Goal: Obtain resource: Download file/media

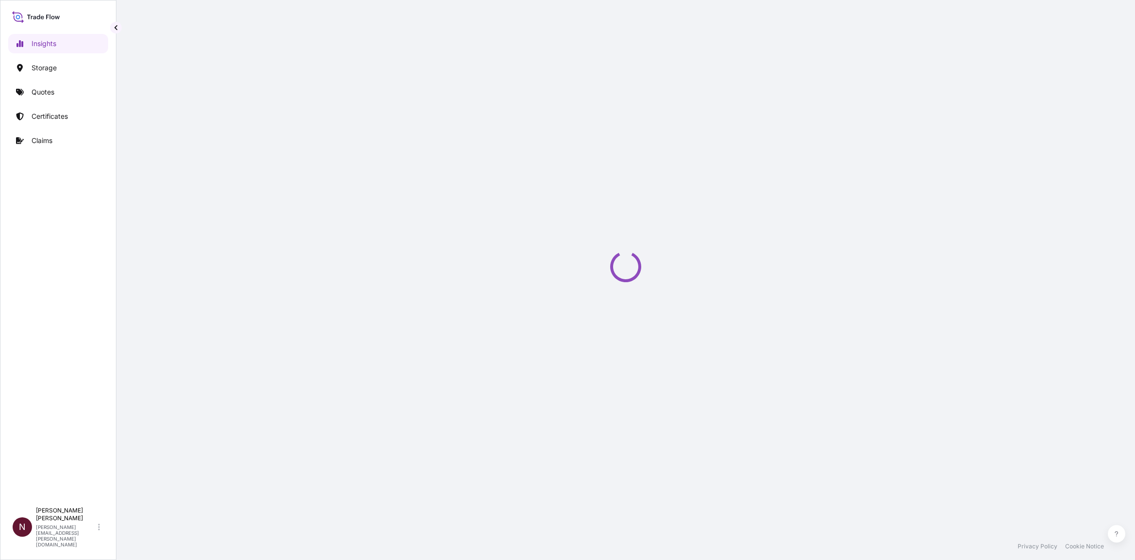
select select "2025"
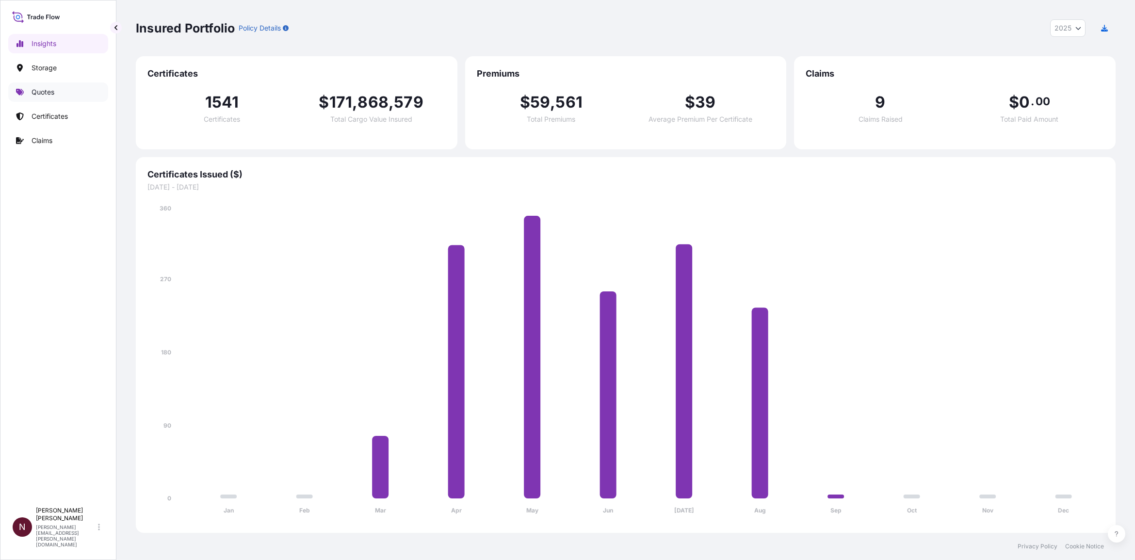
click at [47, 90] on p "Quotes" at bounding box center [43, 92] width 23 height 10
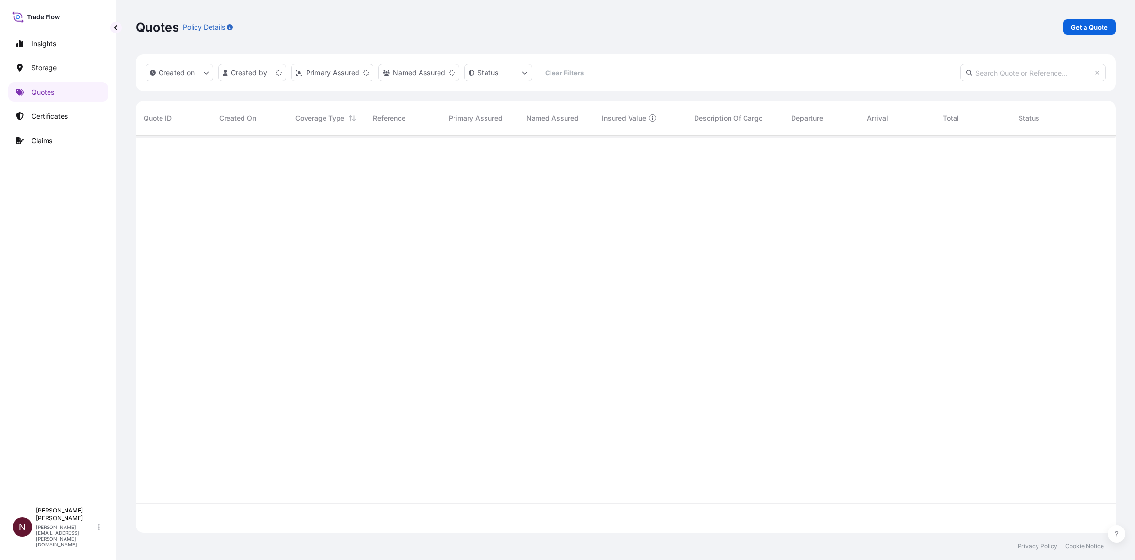
scroll to position [393, 971]
click at [1072, 30] on p "Get a Quote" at bounding box center [1089, 27] width 37 height 10
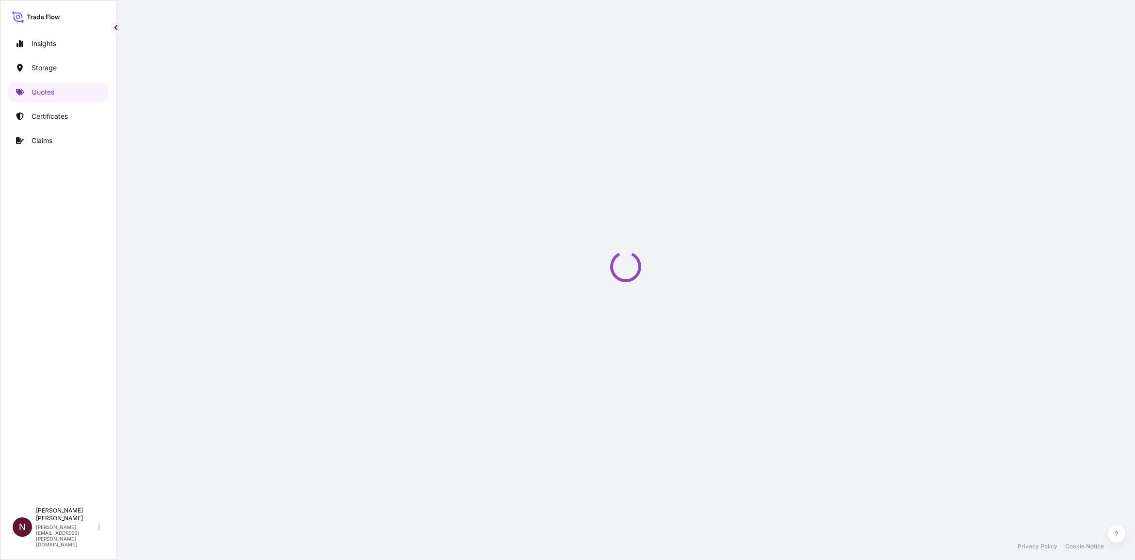
select select "Water"
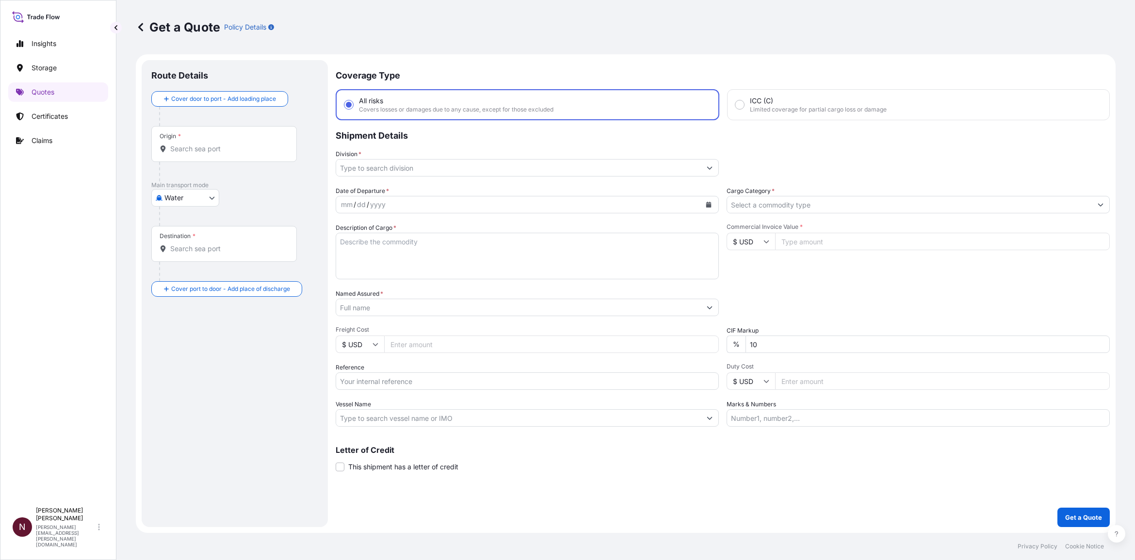
click at [186, 160] on div "Origin *" at bounding box center [224, 144] width 146 height 36
click at [186, 154] on input "Origin *" at bounding box center [227, 149] width 114 height 10
click at [190, 148] on input "Origin * Please select an origin" at bounding box center [227, 149] width 114 height 10
paste input "[GEOGRAPHIC_DATA]"
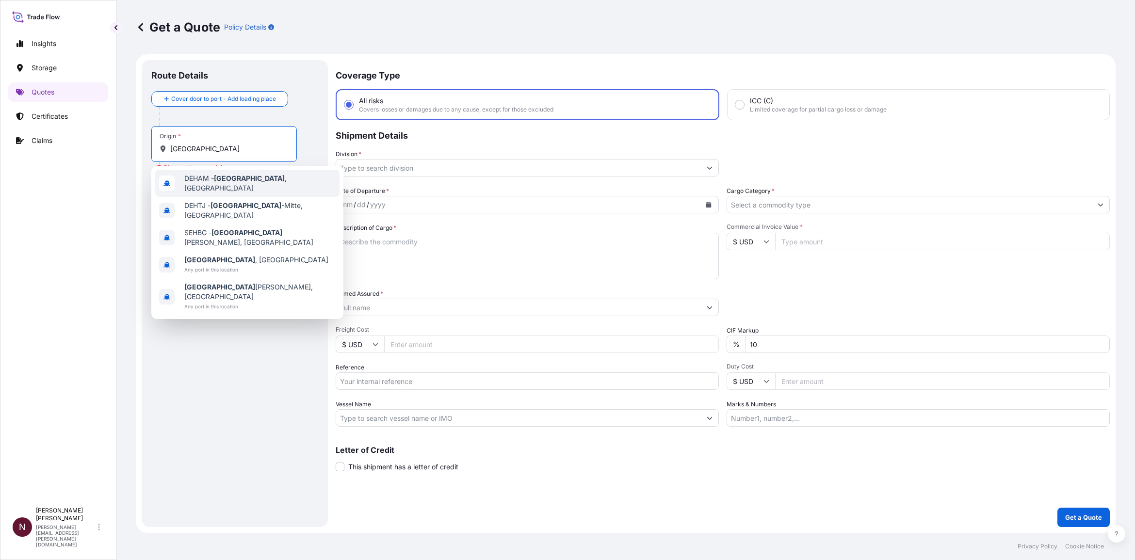
click at [199, 180] on span "DEHAM - [GEOGRAPHIC_DATA] , [GEOGRAPHIC_DATA]" at bounding box center [259, 183] width 151 height 19
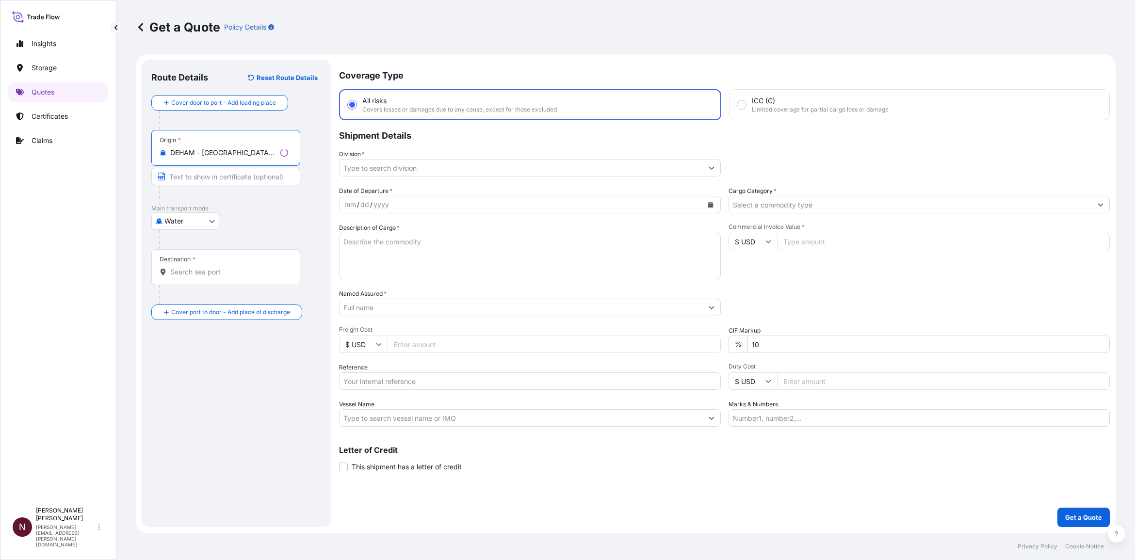
type input "DEHAM - [GEOGRAPHIC_DATA], [GEOGRAPHIC_DATA]"
click at [189, 271] on input "Destination *" at bounding box center [229, 272] width 118 height 10
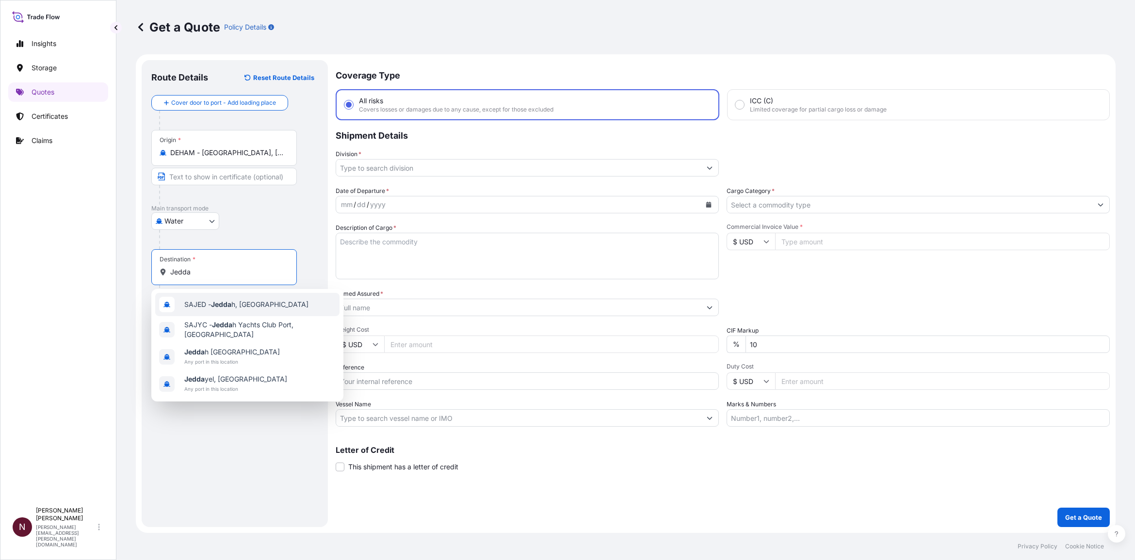
click at [187, 304] on span "SAJED - Jedda h, [GEOGRAPHIC_DATA]" at bounding box center [246, 305] width 124 height 10
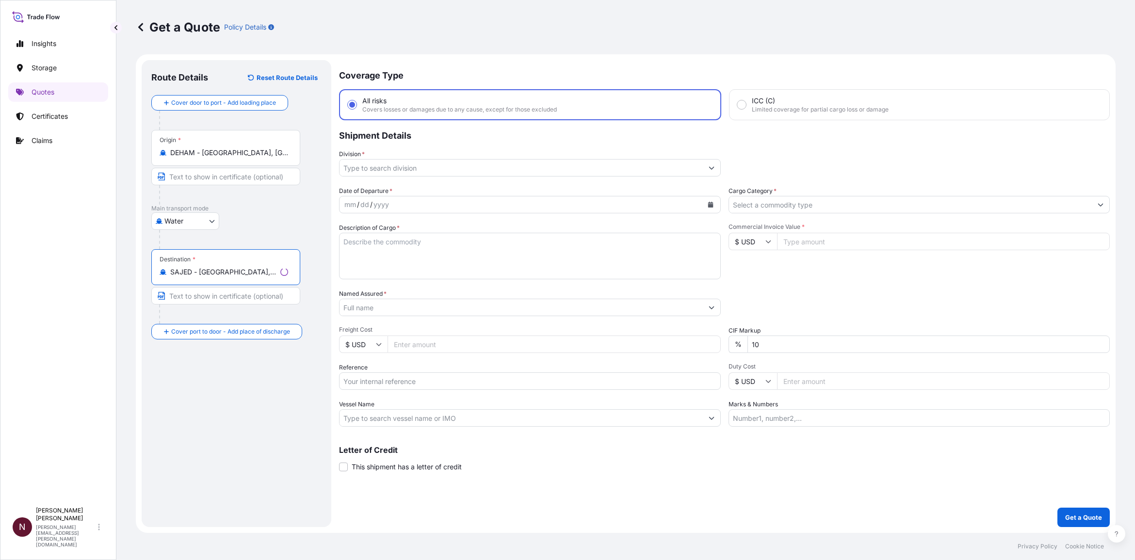
type input "SAJED - [GEOGRAPHIC_DATA], [GEOGRAPHIC_DATA]"
click at [369, 172] on input "Division *" at bounding box center [521, 167] width 363 height 17
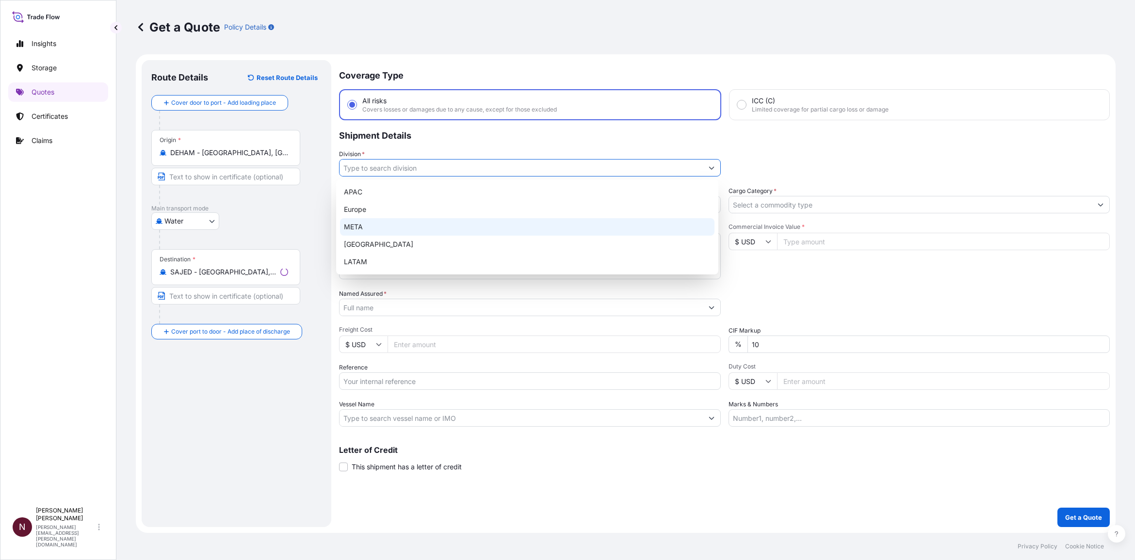
click at [365, 218] on div "META" at bounding box center [527, 226] width 375 height 17
click at [364, 221] on div "META" at bounding box center [527, 226] width 375 height 17
type input "META"
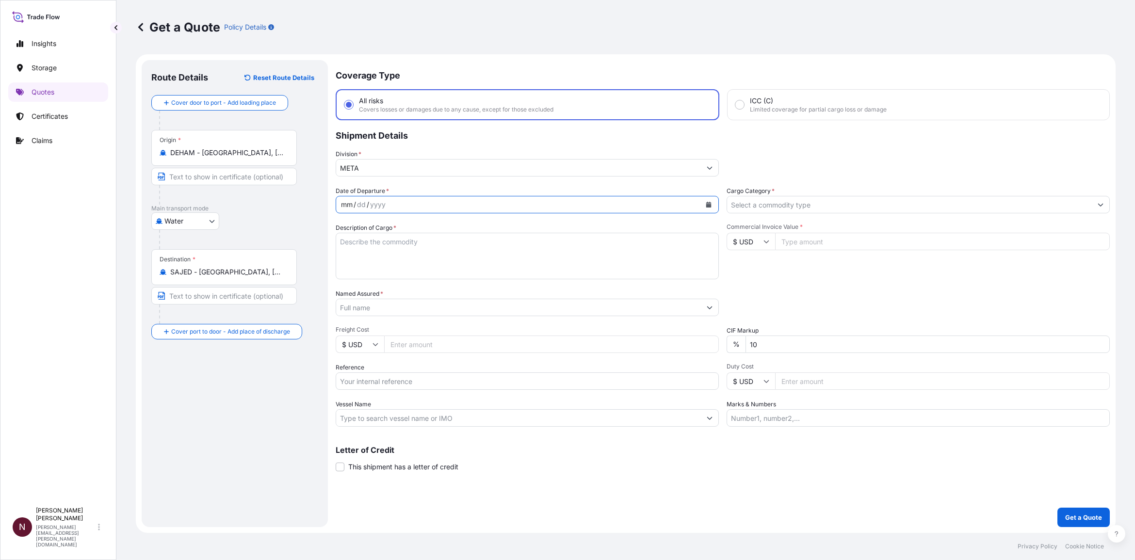
click at [367, 204] on div "/" at bounding box center [368, 205] width 2 height 12
click at [704, 202] on button "Calendar" at bounding box center [709, 205] width 16 height 16
click at [355, 360] on div "31" at bounding box center [352, 359] width 17 height 17
click at [419, 253] on textarea "Description of Cargo *" at bounding box center [527, 256] width 383 height 47
paste textarea "NON-ALCOHOLIC BEVERAGES"
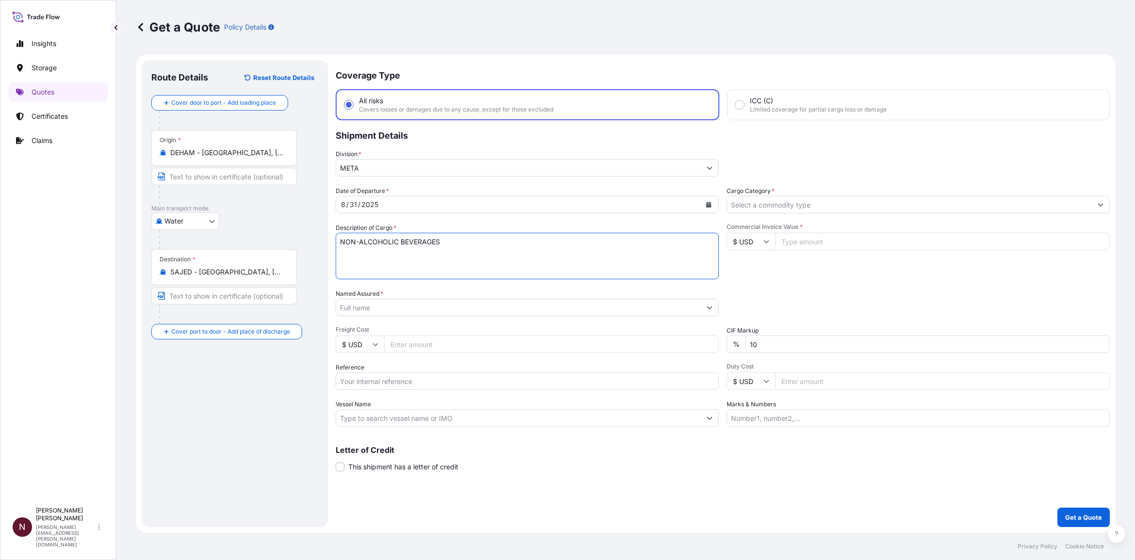
type textarea "NON-ALCOHOLIC BEVERAGES"
click at [773, 200] on input "Cargo Category *" at bounding box center [909, 204] width 365 height 17
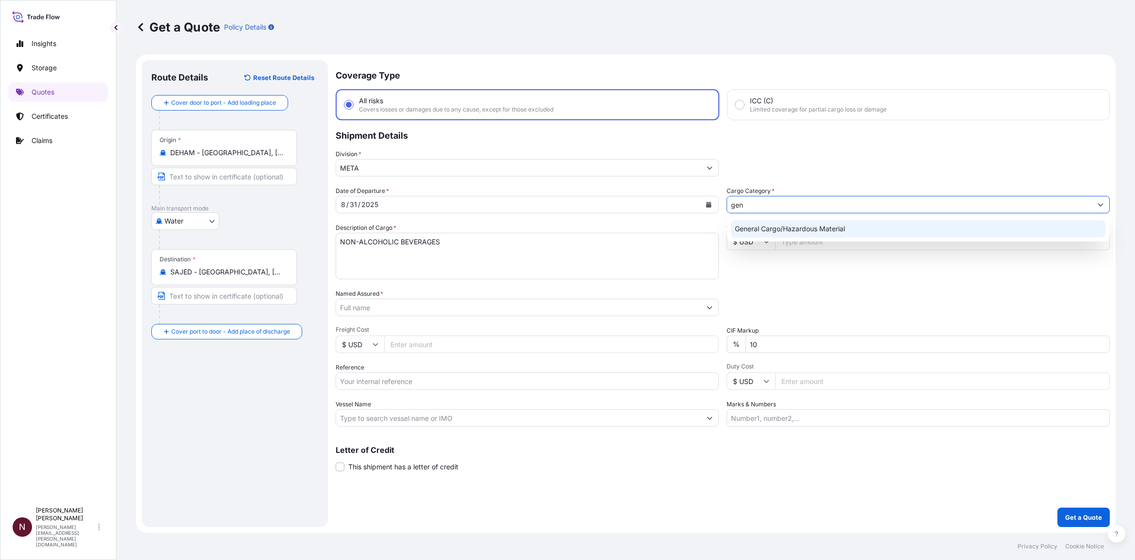
click at [797, 230] on div "General Cargo/Hazardous Material" at bounding box center [918, 228] width 375 height 17
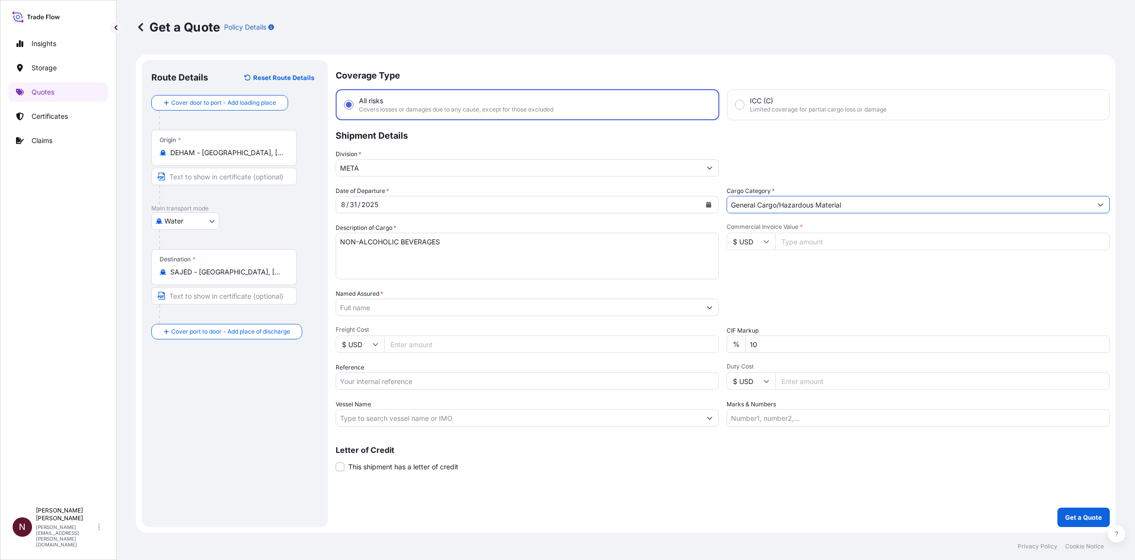
type input "General Cargo/Hazardous Material"
click at [753, 239] on input "$ USD" at bounding box center [751, 241] width 49 height 17
click at [743, 272] on div "€ EUR" at bounding box center [751, 267] width 41 height 18
type input "€ EUR"
click at [833, 244] on input "Commercial Invoice Value *" at bounding box center [942, 241] width 335 height 17
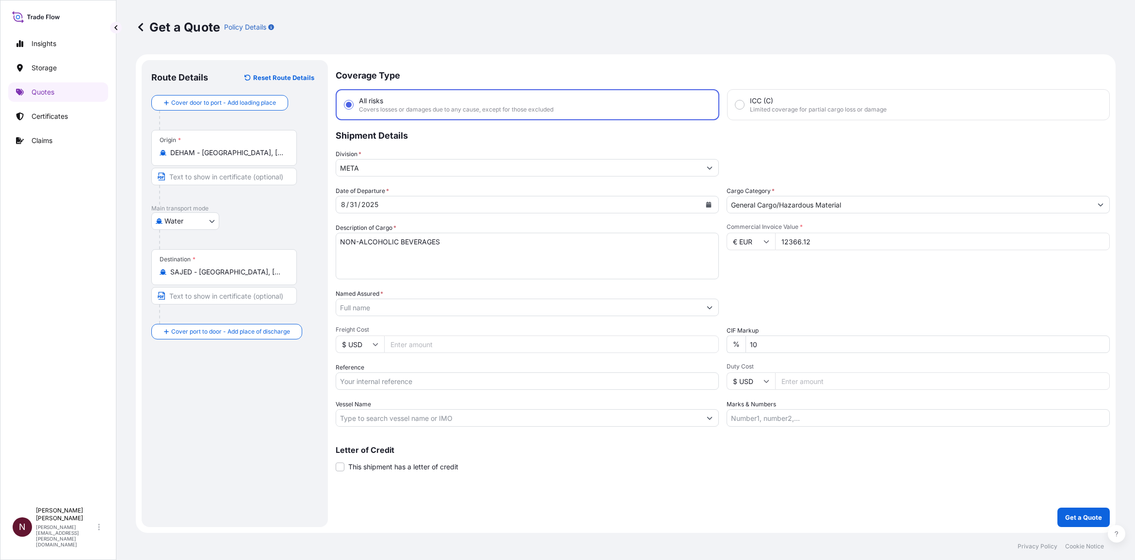
type input "12366.12"
drag, startPoint x: 767, startPoint y: 341, endPoint x: 738, endPoint y: 340, distance: 28.2
click at [738, 340] on div "% 10" at bounding box center [918, 344] width 383 height 17
type input "0"
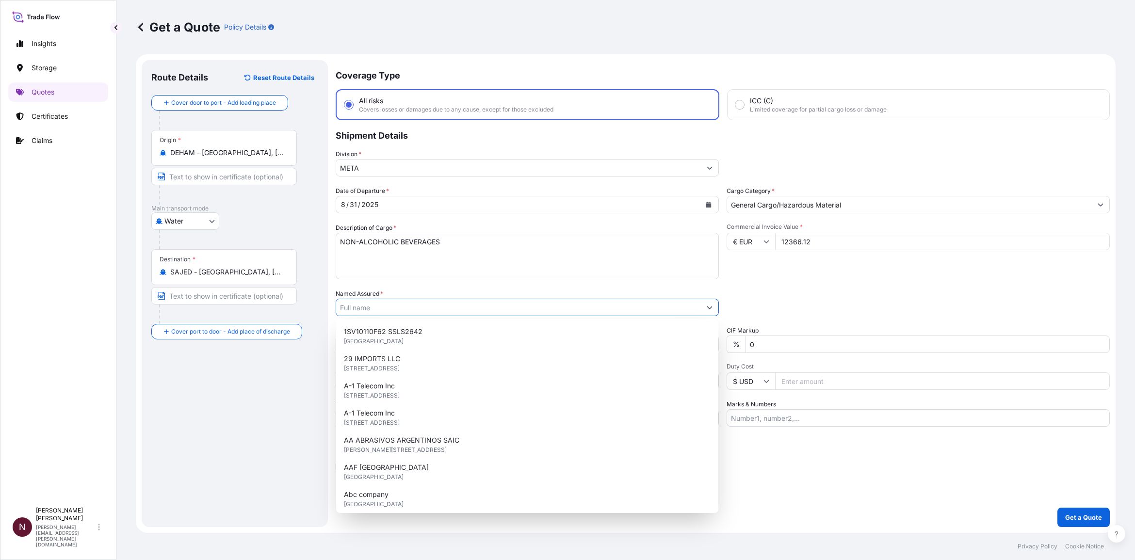
click at [384, 308] on input "Named Assured *" at bounding box center [518, 307] width 365 height 17
click at [341, 311] on input "Named Assured *" at bounding box center [518, 307] width 365 height 17
paste input "ALPHA INVESTMENT COMPANY"
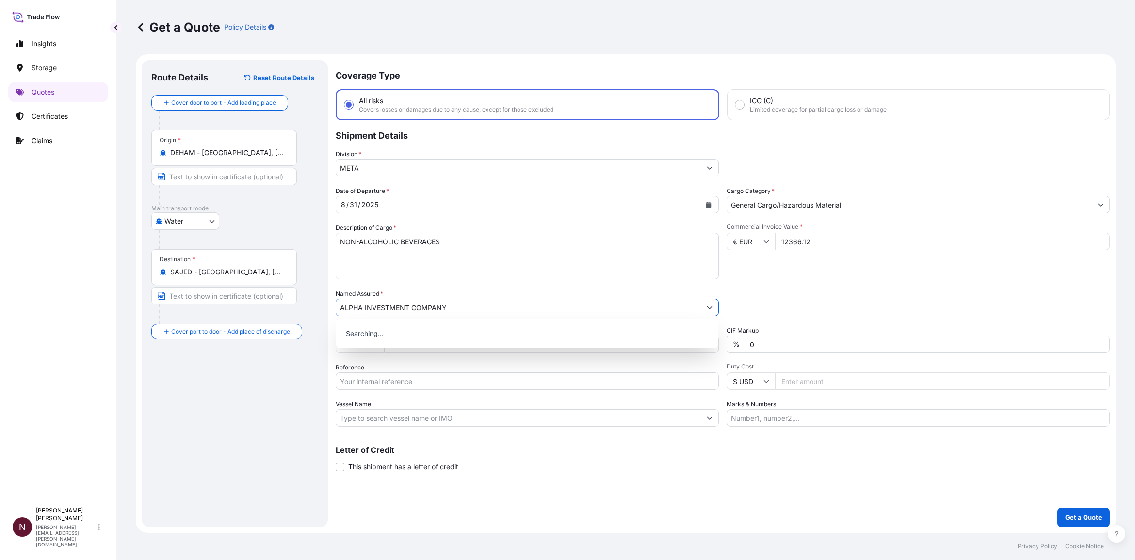
type input "ALPHA INVESTMENT COMPANY"
click at [285, 395] on div "Route Details Reset Route Details Cover door to port - Add loading place Place …" at bounding box center [234, 294] width 167 height 448
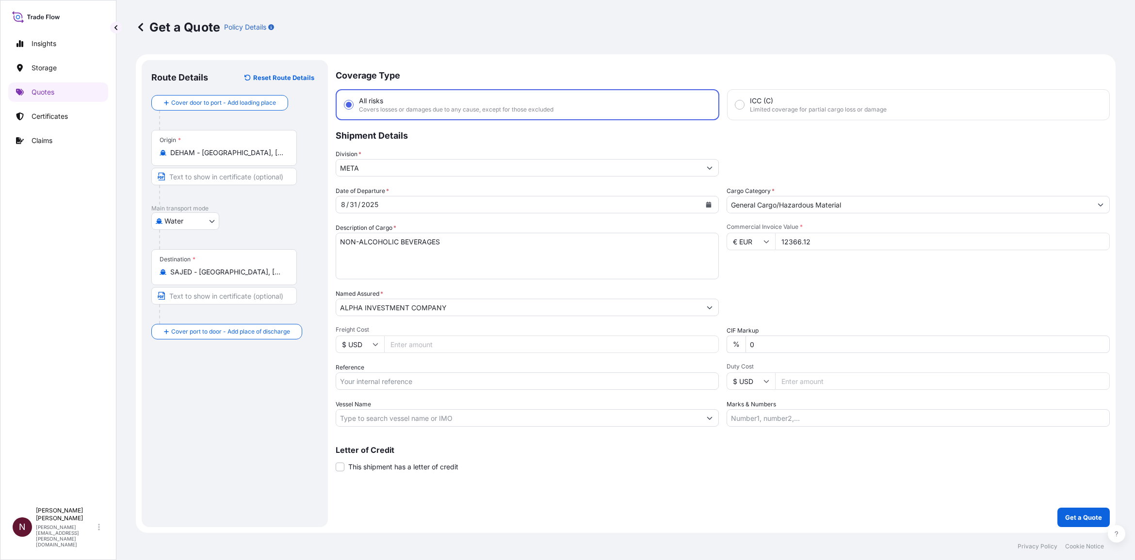
click at [382, 381] on input "Reference" at bounding box center [527, 381] width 383 height 17
paste input "SA1015242121"
type input "SA1015242121"
click at [687, 482] on div "Coverage Type All risks Covers losses or damages due to any cause, except for t…" at bounding box center [723, 293] width 774 height 467
click at [1081, 522] on p "Get a Quote" at bounding box center [1083, 518] width 37 height 10
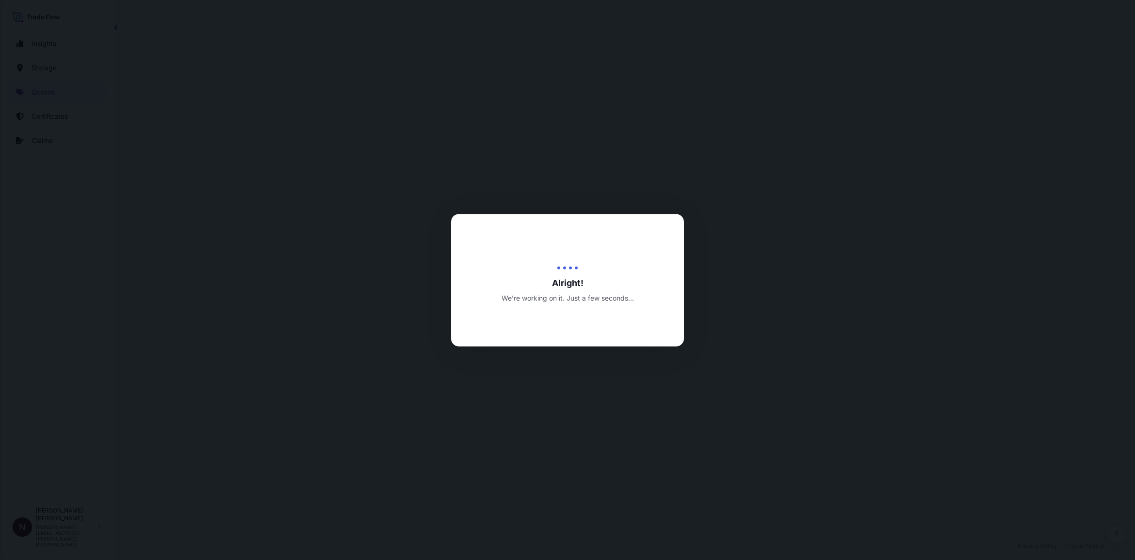
select select "Water"
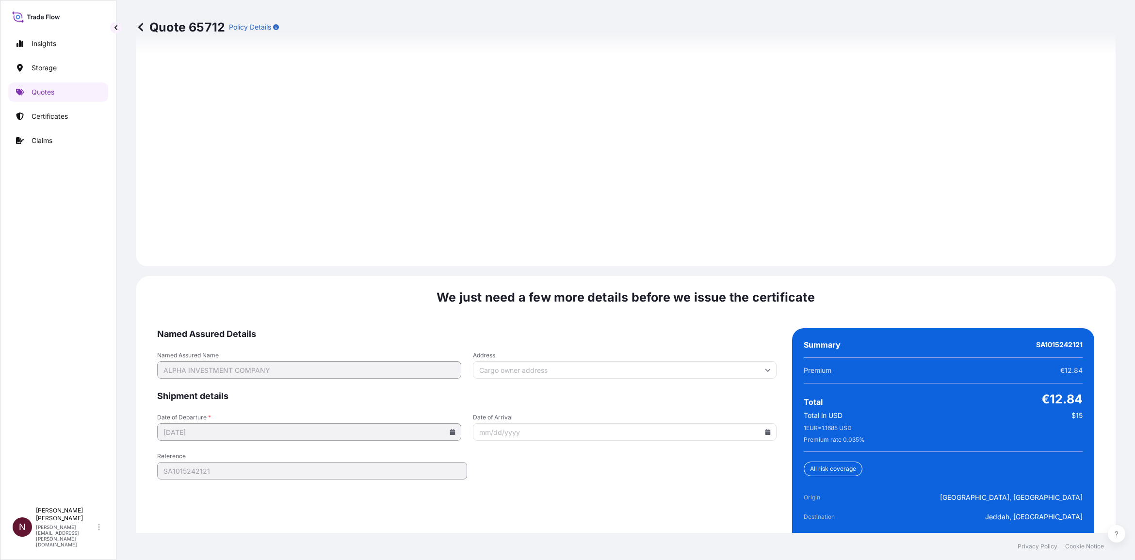
scroll to position [1318, 0]
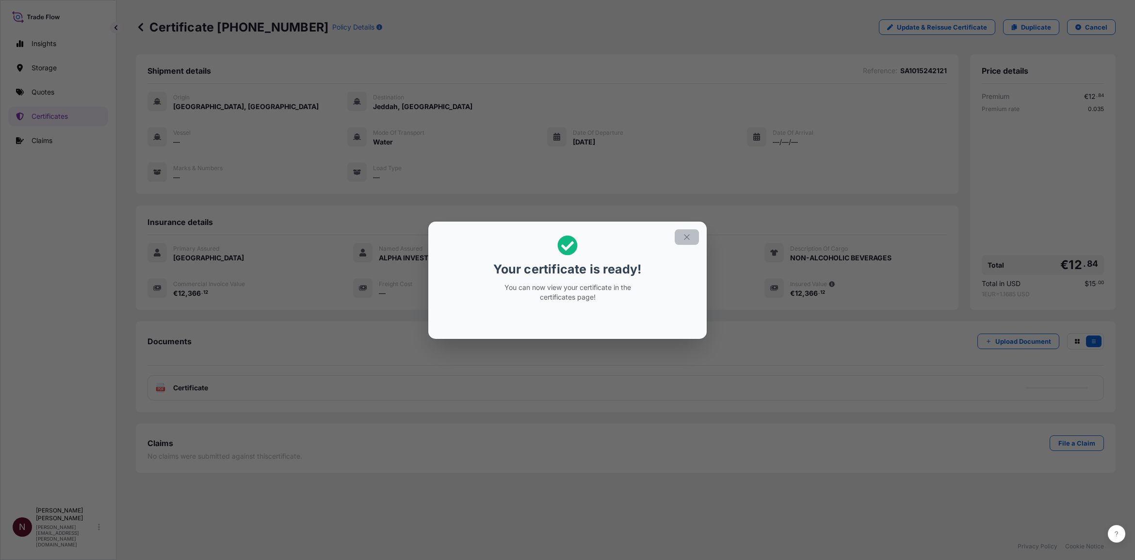
click at [689, 238] on icon "button" at bounding box center [687, 237] width 9 height 9
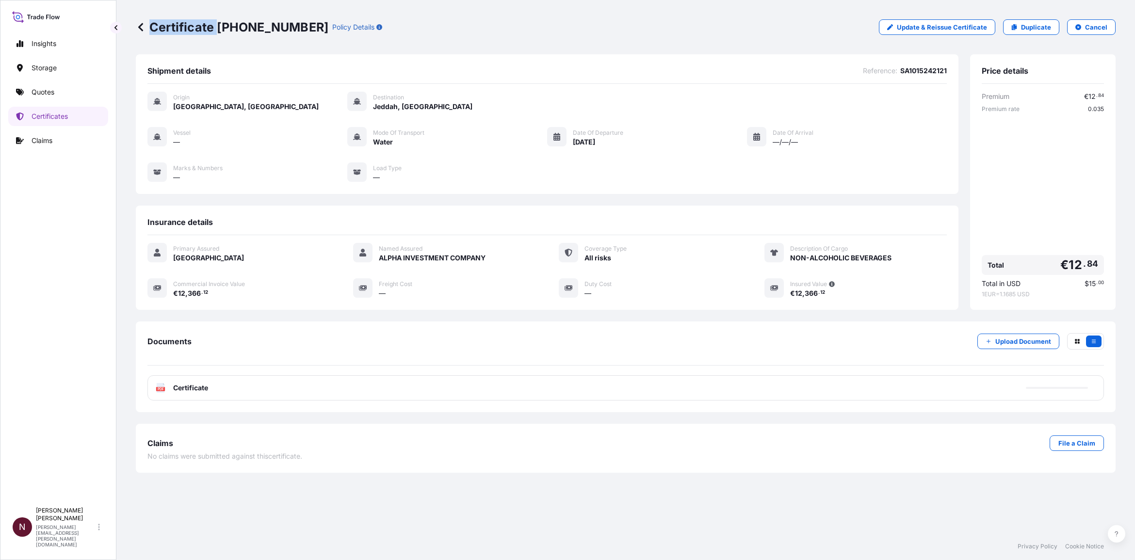
drag, startPoint x: 216, startPoint y: 25, endPoint x: 298, endPoint y: 32, distance: 82.2
click at [298, 32] on div "Certificate [PHONE_NUMBER] Policy Details" at bounding box center [259, 27] width 246 height 16
click at [297, 29] on p "Certificate [PHONE_NUMBER]" at bounding box center [232, 27] width 193 height 16
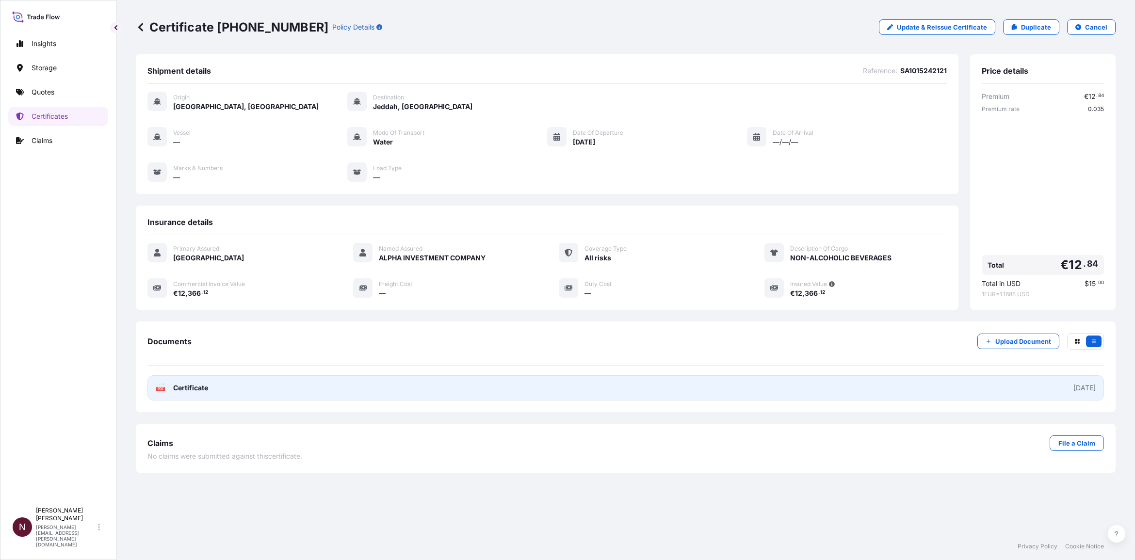
click at [1004, 386] on link "PDF Certificate [DATE]" at bounding box center [625, 388] width 957 height 25
